Goal: Information Seeking & Learning: Learn about a topic

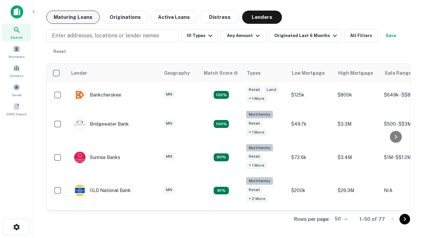
click at [73, 17] on button "Maturing Loans" at bounding box center [72, 17] width 53 height 13
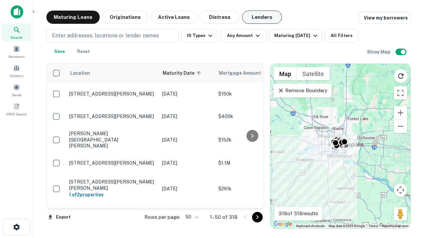
click at [262, 17] on button "Lenders" at bounding box center [262, 17] width 40 height 13
